Goal: Task Accomplishment & Management: Use online tool/utility

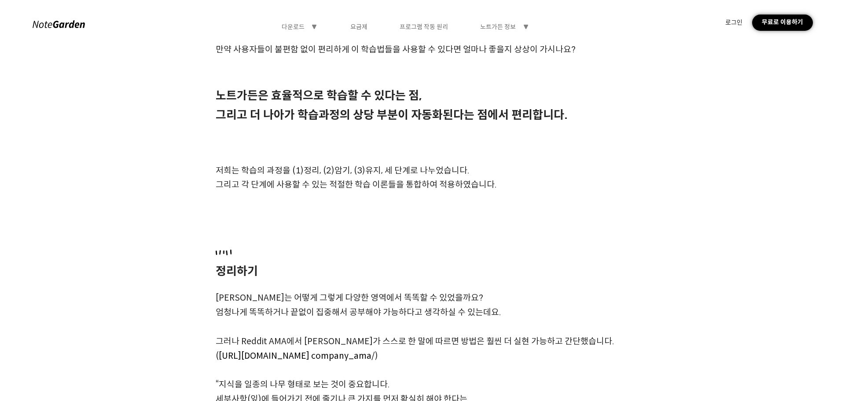
scroll to position [396, 0]
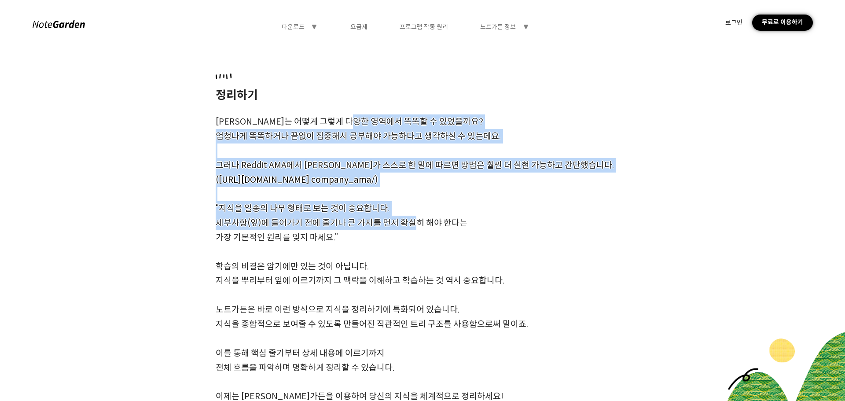
drag, startPoint x: 358, startPoint y: 118, endPoint x: 420, endPoint y: 268, distance: 162.0
click at [419, 268] on div "정리하기 [PERSON_NAME]는 어떻게 그렇게 다양한 영역에서 똑똑할 수 있었을까요? 엄청나게 똑똑하거나 끝없이 집중해서 공부해야 가능하다…" at bounding box center [422, 238] width 426 height 330
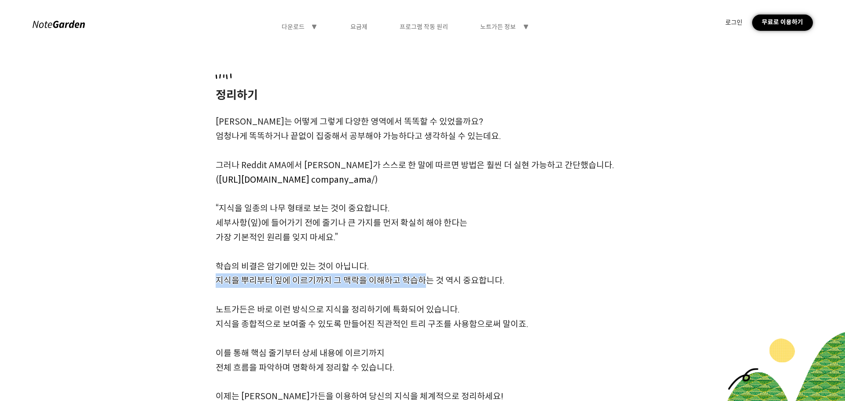
drag, startPoint x: 425, startPoint y: 289, endPoint x: 423, endPoint y: 284, distance: 5.2
click at [423, 285] on div "정리하기 [PERSON_NAME]는 어떻게 그렇게 다양한 영역에서 똑똑할 수 있었을까요? 엄청나게 똑똑하거나 끝없이 집중해서 공부해야 가능하다…" at bounding box center [422, 238] width 426 height 330
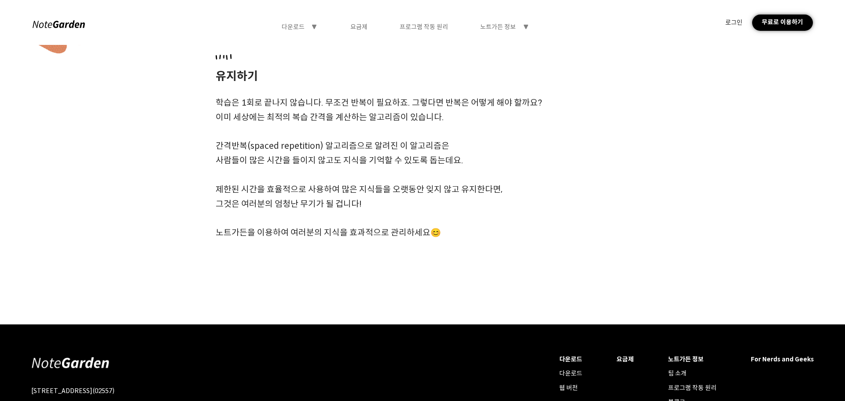
scroll to position [1461, 0]
